Goal: Task Accomplishment & Management: Manage account settings

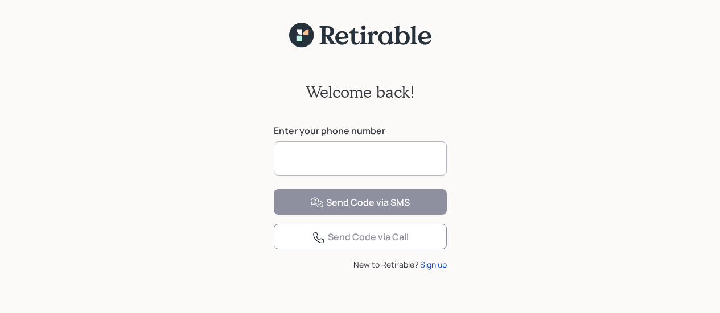
drag, startPoint x: 0, startPoint y: 0, endPoint x: 347, endPoint y: 154, distance: 379.7
click at [347, 154] on input at bounding box center [360, 159] width 173 height 34
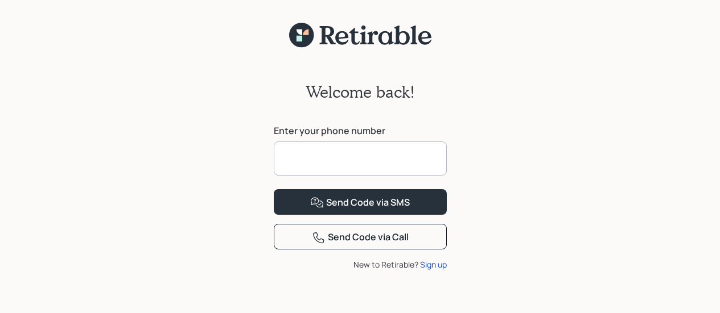
click at [347, 154] on input at bounding box center [360, 159] width 173 height 34
type input "**********"
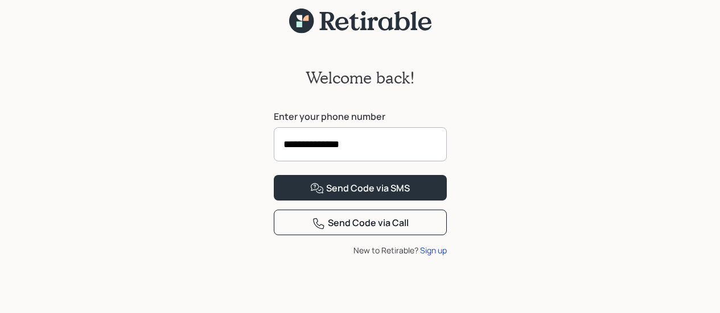
scroll to position [49, 0]
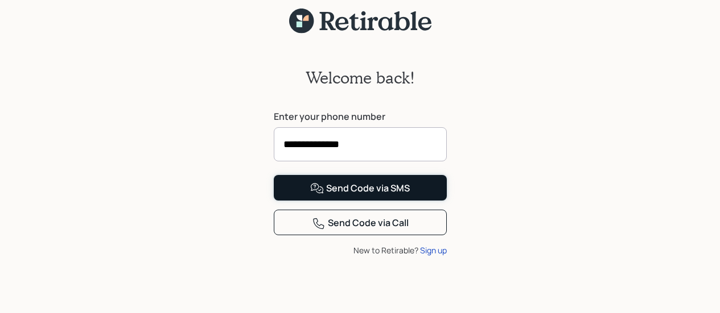
click at [374, 196] on div "Send Code via SMS" at bounding box center [360, 189] width 100 height 14
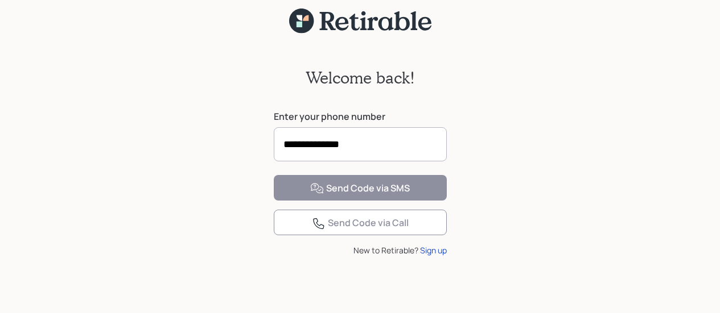
scroll to position [35, 0]
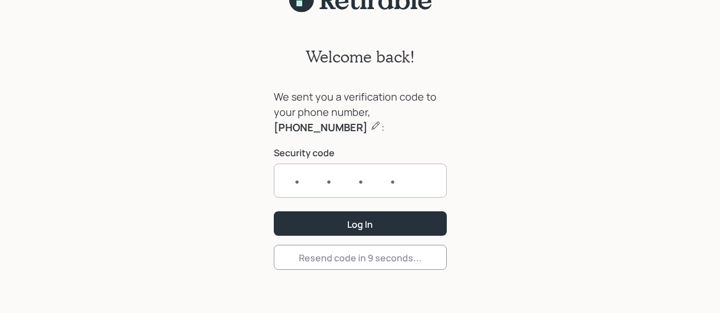
click at [406, 183] on input "text" at bounding box center [360, 181] width 173 height 34
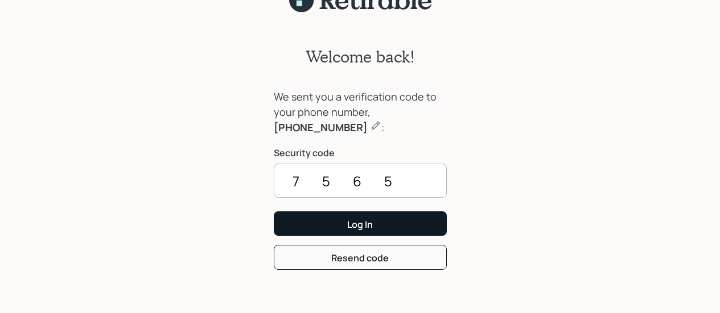
type input "7565"
click at [373, 222] on div "Log In" at bounding box center [360, 224] width 26 height 13
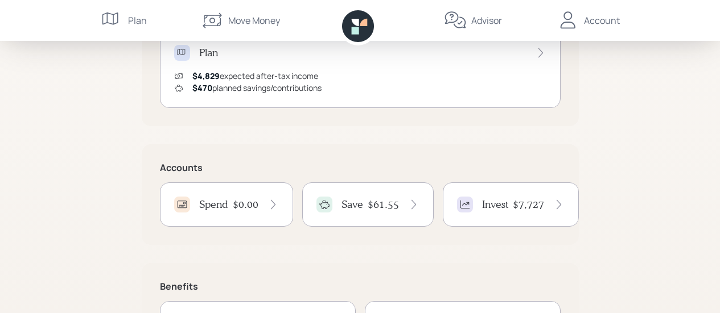
scroll to position [284, 0]
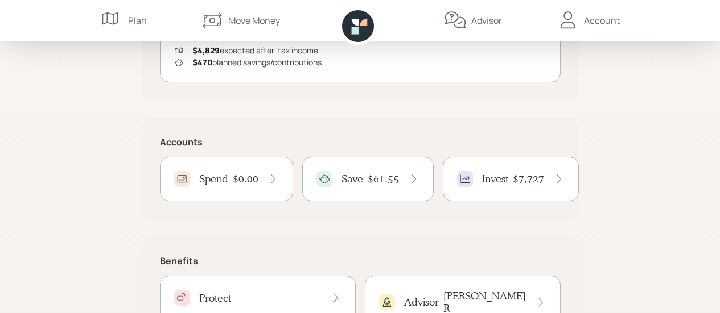
click at [411, 180] on icon at bounding box center [413, 179] width 11 height 11
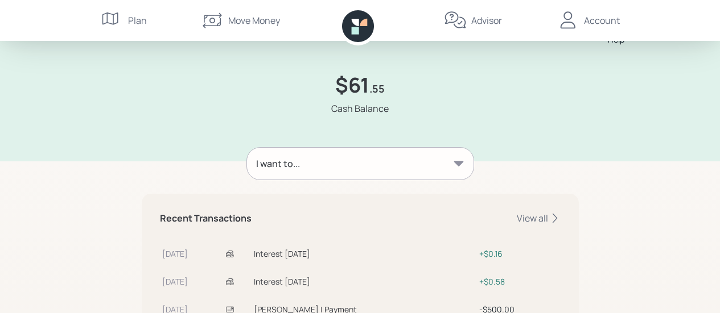
scroll to position [57, 0]
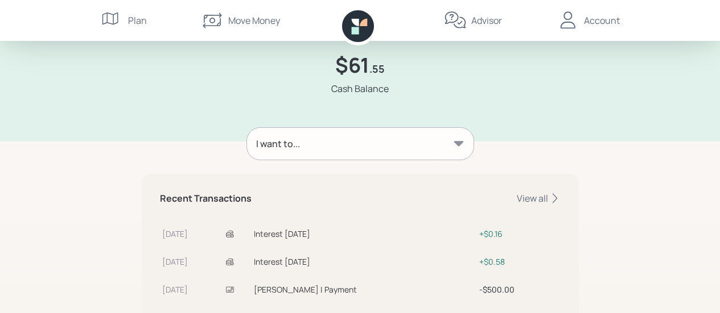
click at [455, 144] on icon at bounding box center [458, 143] width 11 height 11
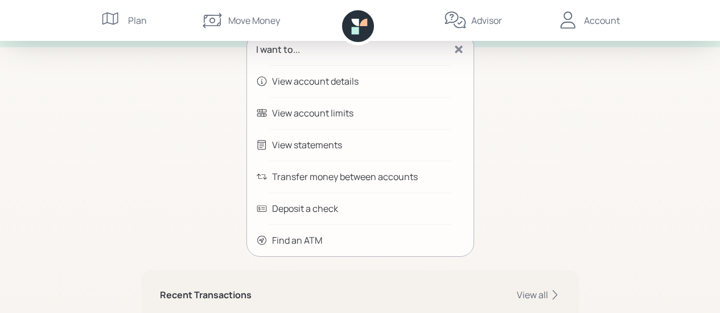
scroll to position [171, 0]
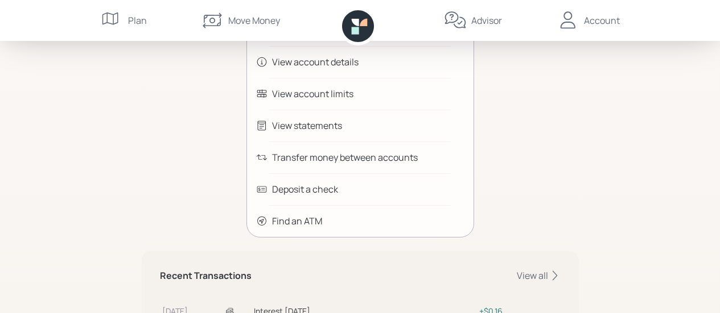
click at [324, 156] on div "Transfer money between accounts" at bounding box center [345, 158] width 146 height 14
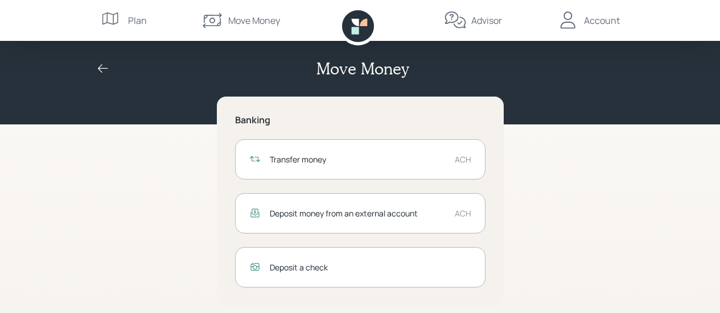
click at [447, 216] on div "Deposit money from an external account ACH" at bounding box center [360, 213] width 250 height 40
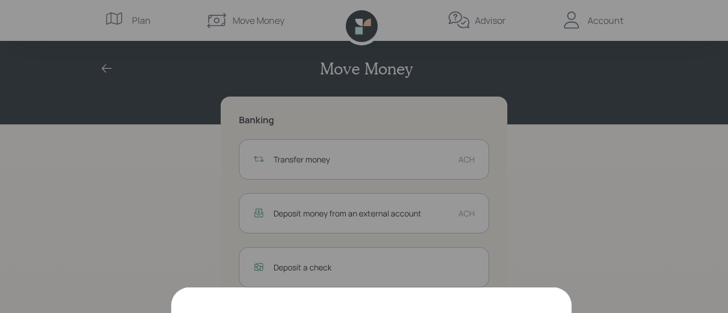
scroll to position [7, 0]
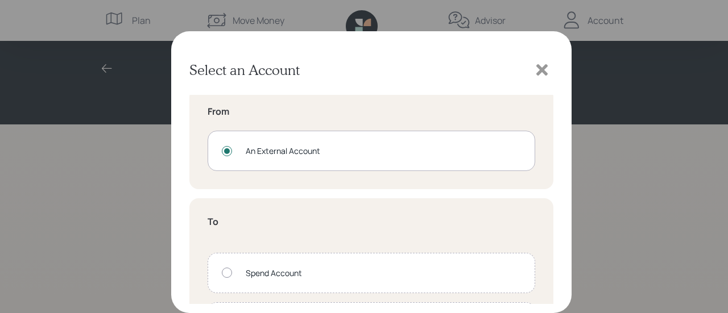
click at [470, 155] on div "An External Account" at bounding box center [383, 151] width 275 height 12
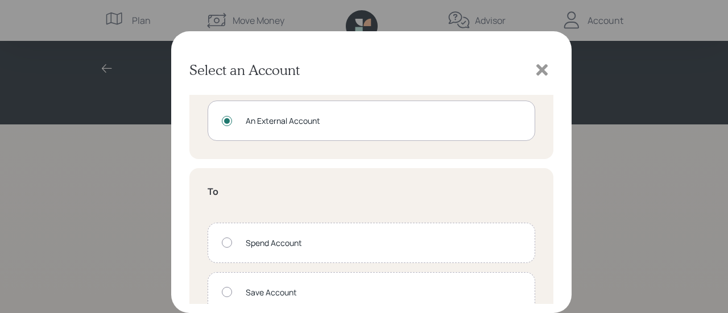
scroll to position [57, 0]
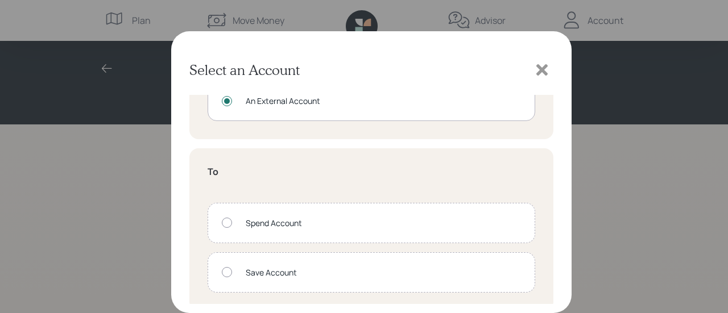
click at [546, 72] on icon at bounding box center [541, 69] width 11 height 11
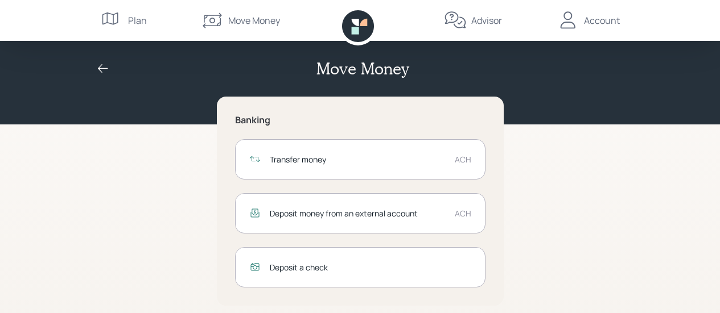
click at [468, 161] on div "ACH" at bounding box center [463, 160] width 16 height 12
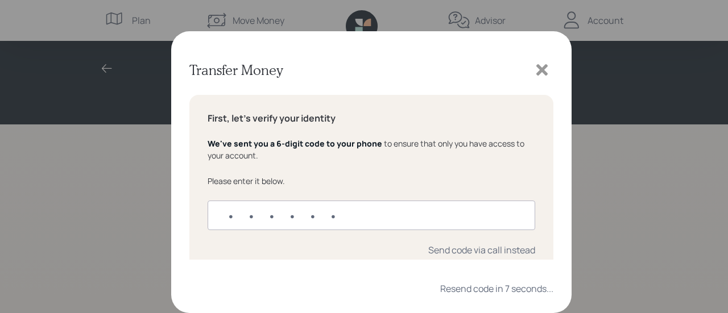
drag, startPoint x: 344, startPoint y: 217, endPoint x: 177, endPoint y: 208, distance: 166.9
click at [177, 209] on div "Transfer Money First, let's verify your identity We've sent you a 6-digit code …" at bounding box center [371, 172] width 400 height 282
drag, startPoint x: 345, startPoint y: 220, endPoint x: 203, endPoint y: 217, distance: 141.7
click at [203, 217] on div "First, let's verify your identity We've sent you a 6-digit code to your phone t…" at bounding box center [371, 185] width 364 height 180
type input "773200"
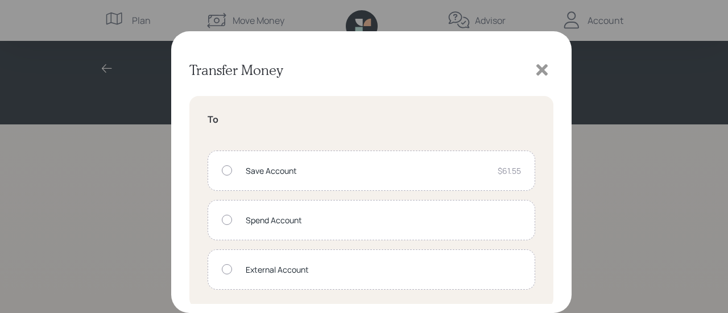
scroll to position [171, 0]
click at [229, 270] on div at bounding box center [227, 269] width 10 height 10
radio input "true"
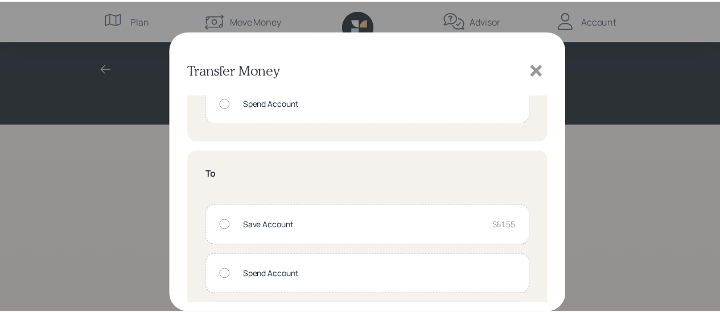
scroll to position [174, 0]
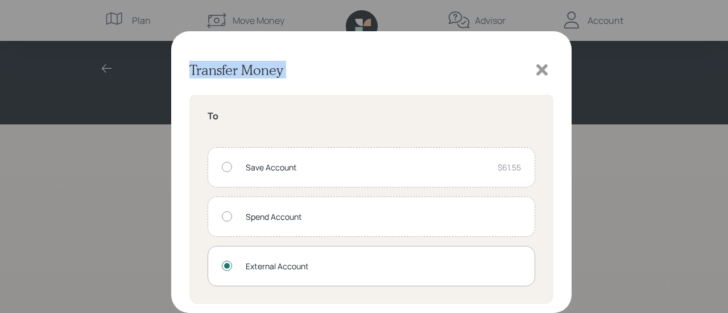
drag, startPoint x: 494, startPoint y: 59, endPoint x: 497, endPoint y: 16, distance: 42.8
click at [497, 16] on div "Transfer Money From Save Account $61.55 Spend Account To Save Account $61.55 Sp…" at bounding box center [364, 156] width 728 height 313
click at [478, 171] on div "Save Account" at bounding box center [367, 168] width 243 height 12
radio input "true"
radio input "false"
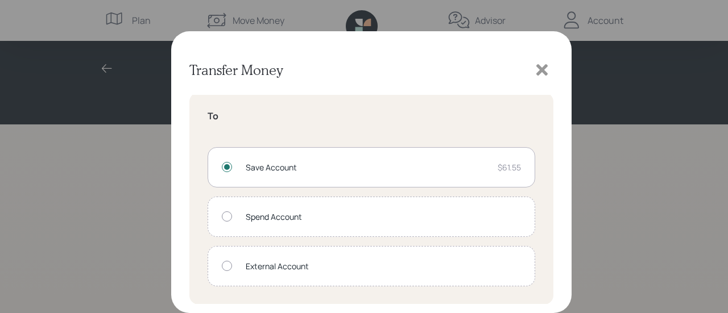
click at [230, 268] on div at bounding box center [227, 266] width 10 height 10
radio input "false"
radio input "true"
click at [539, 69] on icon at bounding box center [541, 69] width 11 height 11
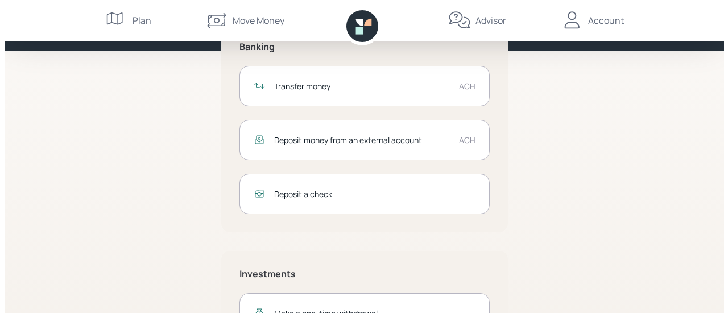
scroll to position [16, 0]
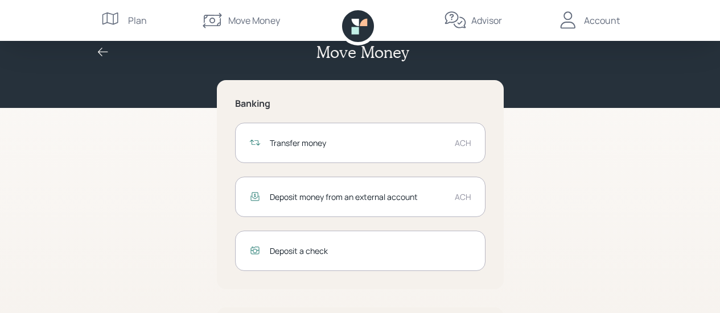
click at [440, 150] on div "Transfer money ACH" at bounding box center [360, 143] width 250 height 40
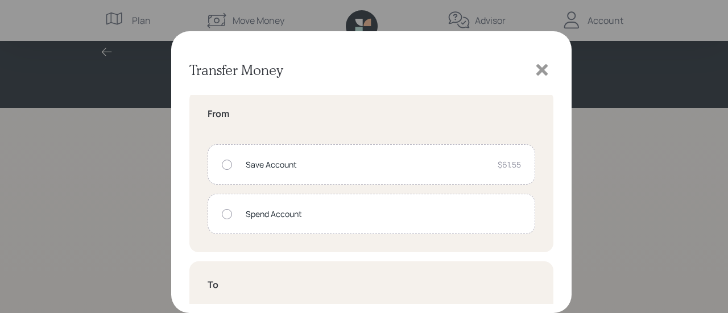
scroll to position [0, 0]
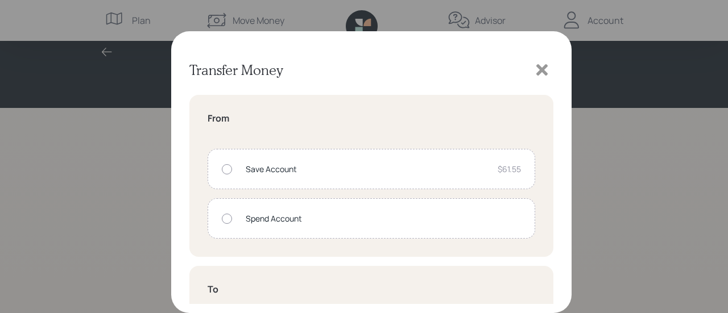
click at [224, 167] on div at bounding box center [227, 169] width 10 height 10
radio input "true"
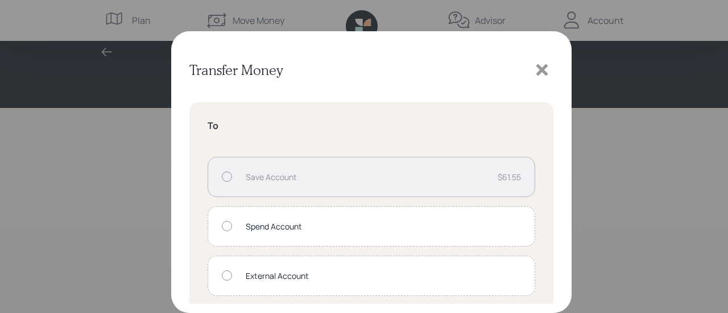
scroll to position [171, 0]
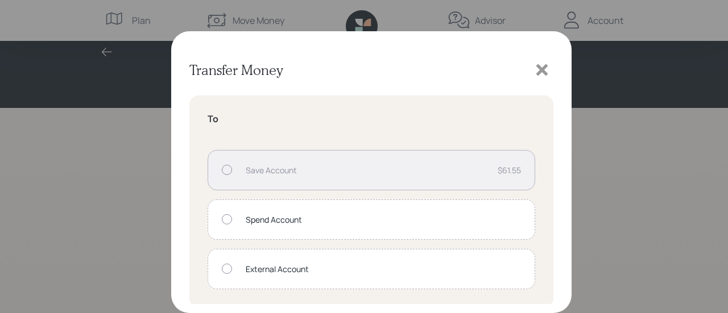
click at [228, 272] on div at bounding box center [227, 269] width 10 height 10
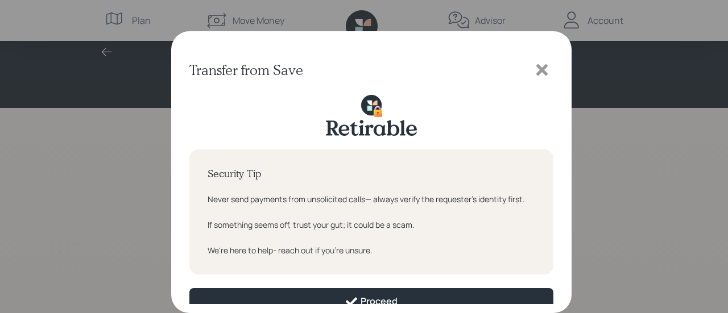
scroll to position [10, 0]
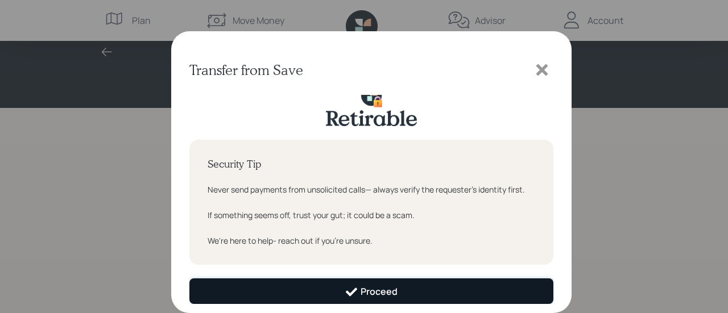
click at [385, 288] on div "Proceed" at bounding box center [371, 293] width 53 height 14
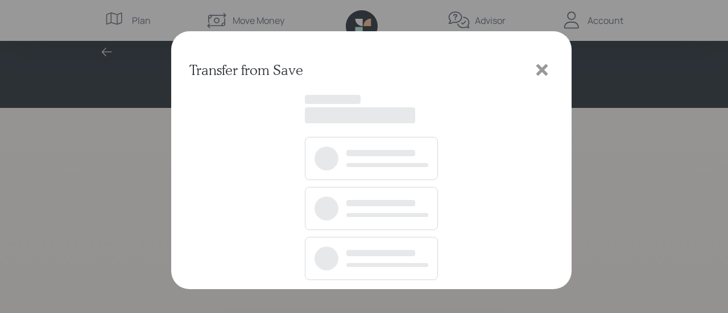
scroll to position [0, 0]
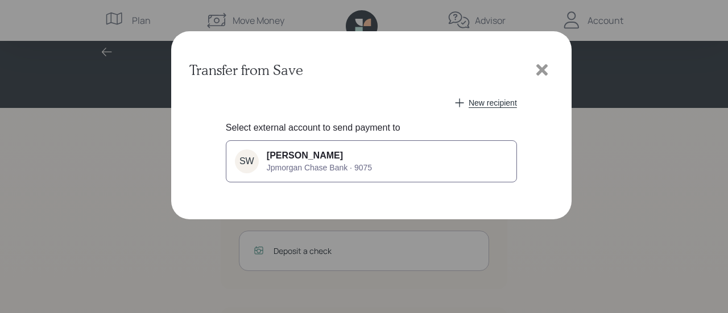
click at [458, 162] on button "SW Shelia White Jpmorgan Chase Bank · 9075" at bounding box center [371, 162] width 291 height 42
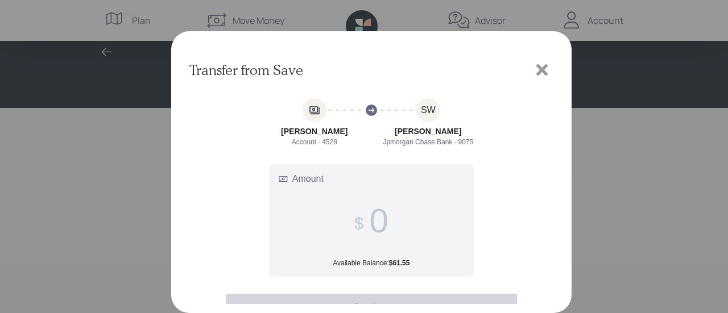
click at [374, 224] on input "Amount Available Balance: $61.55" at bounding box center [378, 220] width 19 height 39
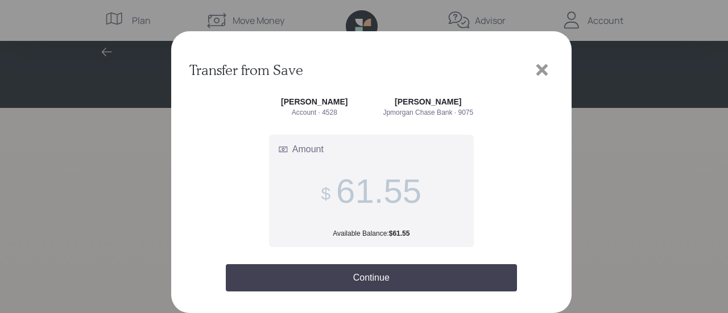
scroll to position [53, 0]
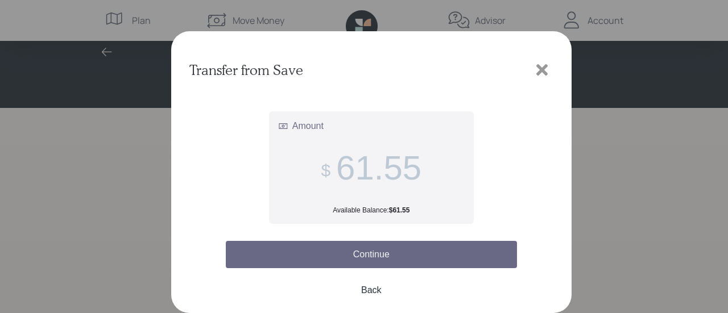
type input "61.55"
click at [396, 257] on button "Continue" at bounding box center [371, 254] width 291 height 27
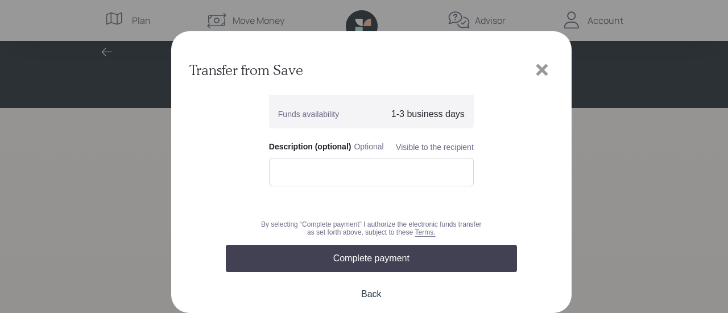
scroll to position [125, 0]
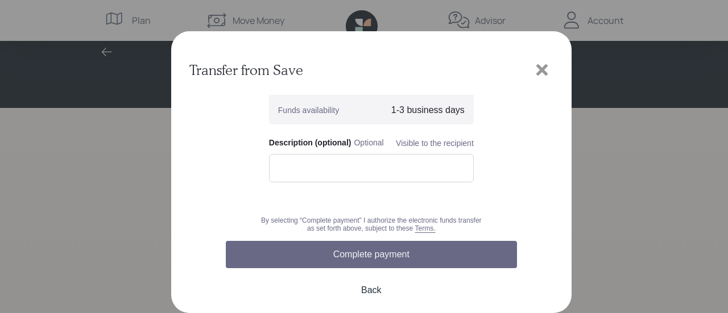
click at [377, 254] on button "Complete payment" at bounding box center [371, 254] width 291 height 27
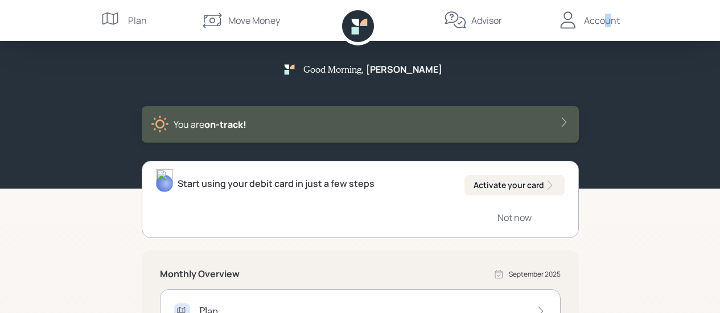
click at [607, 22] on div "Account" at bounding box center [602, 21] width 36 height 14
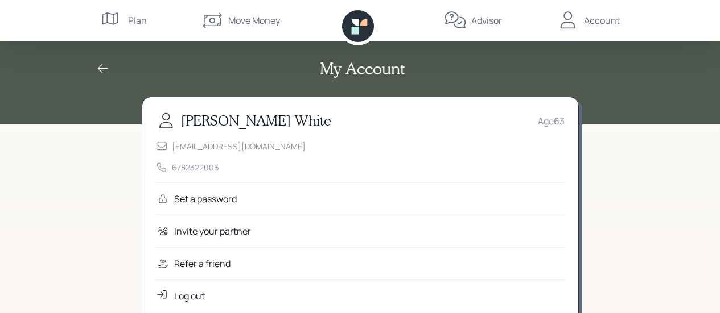
click at [246, 20] on div "Move Money" at bounding box center [254, 21] width 52 height 14
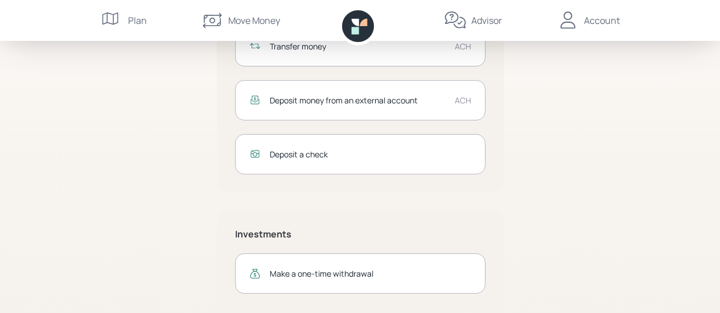
scroll to position [130, 0]
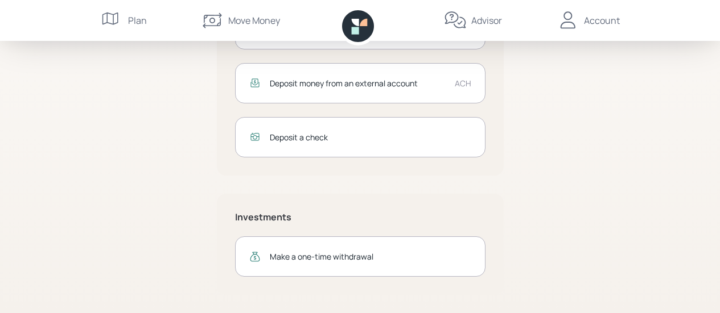
click at [127, 20] on div "Plan" at bounding box center [124, 20] width 46 height 41
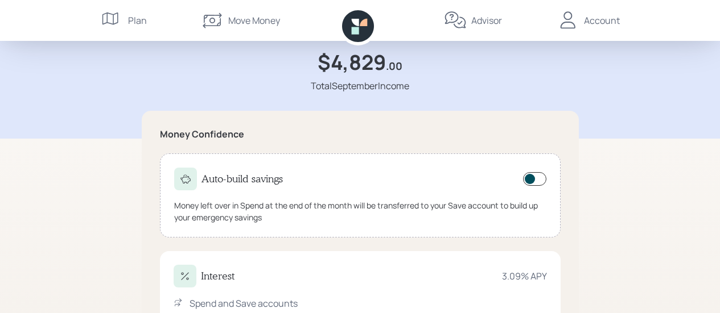
scroll to position [112, 0]
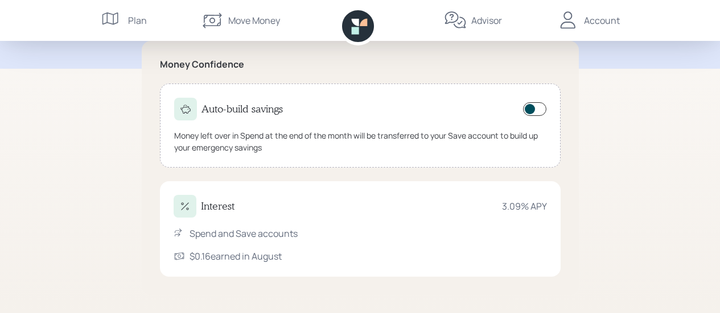
click at [607, 16] on div "Account" at bounding box center [602, 21] width 36 height 14
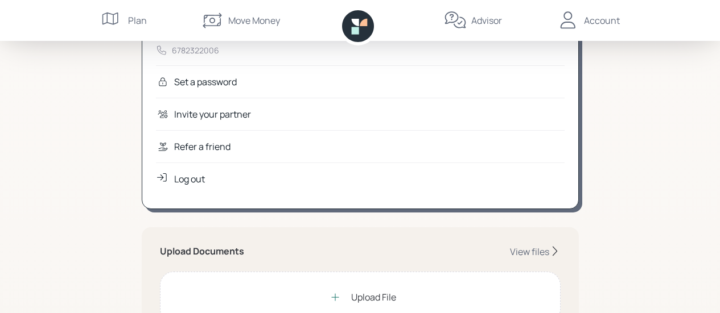
scroll to position [114, 0]
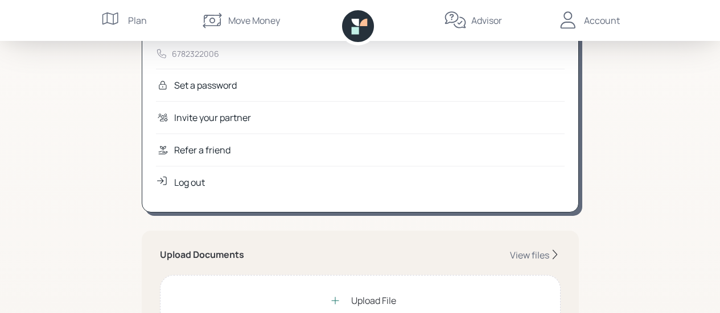
click at [192, 182] on div "Log out" at bounding box center [189, 183] width 31 height 14
